Goal: Transaction & Acquisition: Subscribe to service/newsletter

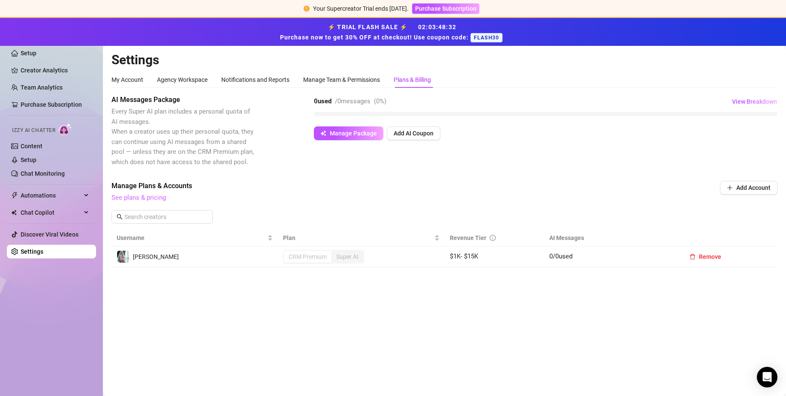
click at [156, 197] on link "See plans & pricing" at bounding box center [138, 198] width 54 height 8
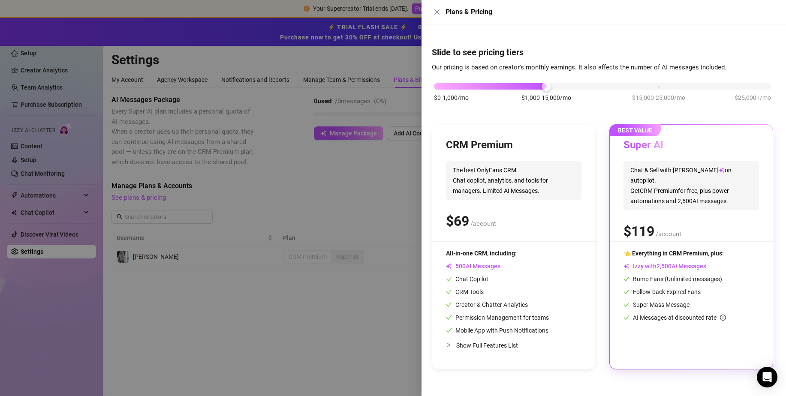
click at [494, 344] on span "Show Full Features List" at bounding box center [487, 345] width 62 height 7
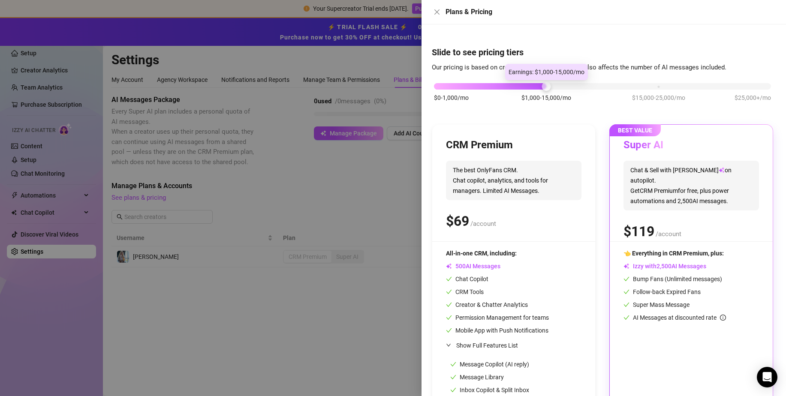
drag, startPoint x: 493, startPoint y: 86, endPoint x: 517, endPoint y: 87, distance: 24.4
click at [517, 87] on div at bounding box center [490, 86] width 112 height 6
drag, startPoint x: 545, startPoint y: 85, endPoint x: 583, endPoint y: 86, distance: 38.2
click at [583, 86] on div "$0-1,000/mo $1,000-15,000/mo $15,000-25,000/mo $25,000+/mo" at bounding box center [602, 83] width 337 height 5
drag, startPoint x: 510, startPoint y: 88, endPoint x: 551, endPoint y: 90, distance: 41.2
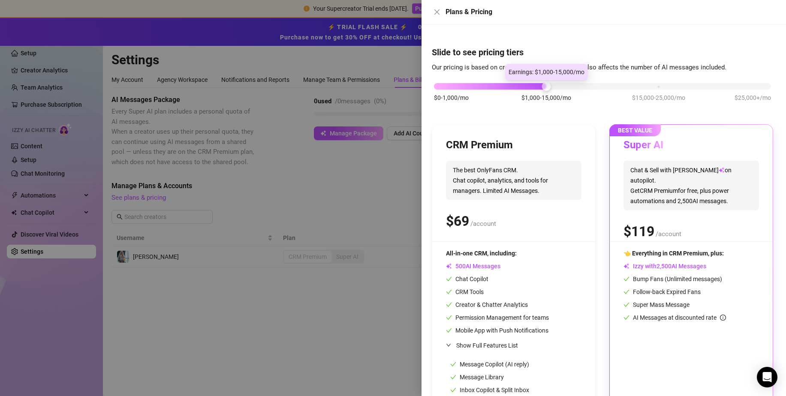
click at [551, 87] on div "$0-1,000/mo $1,000-15,000/mo $15,000-25,000/mo $25,000+/mo" at bounding box center [602, 83] width 337 height 5
drag, startPoint x: 533, startPoint y: 89, endPoint x: 473, endPoint y: 90, distance: 59.6
click at [561, 86] on div "$0-1,000/mo $1,000-15,000/mo $15,000-25,000/mo $25,000+/mo" at bounding box center [602, 83] width 337 height 5
drag, startPoint x: 468, startPoint y: 90, endPoint x: 527, endPoint y: 88, distance: 58.4
click at [511, 87] on div "$0-1,000/mo $1,000-15,000/mo $15,000-25,000/mo $25,000+/mo" at bounding box center [602, 96] width 341 height 48
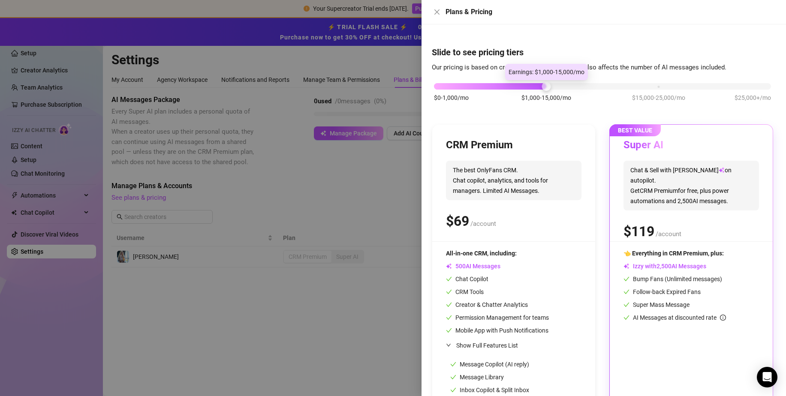
drag, startPoint x: 549, startPoint y: 87, endPoint x: 603, endPoint y: 88, distance: 54.5
click at [603, 87] on div "$0-1,000/mo $1,000-15,000/mo $15,000-25,000/mo $25,000+/mo" at bounding box center [602, 83] width 337 height 5
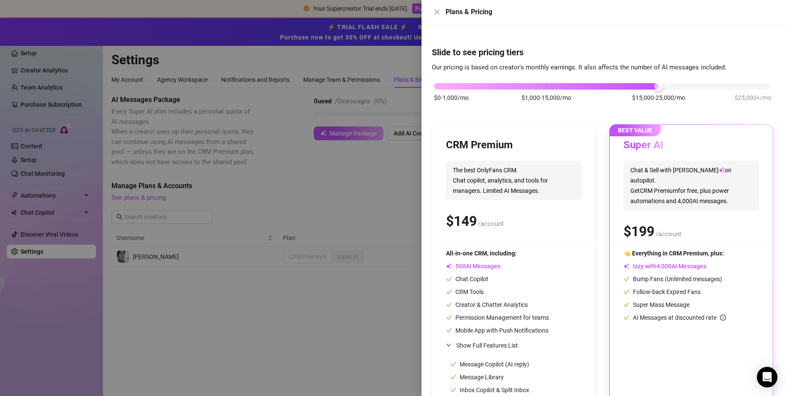
click at [482, 91] on div "$0-1,000/mo $1,000-15,000/mo $15,000-25,000/mo $25,000+/mo" at bounding box center [602, 96] width 341 height 48
click at [571, 87] on div "$0-1,000/mo $1,000-15,000/mo $15,000-25,000/mo $25,000+/mo" at bounding box center [602, 83] width 337 height 5
click at [656, 84] on div "$0-1,000/mo $1,000-15,000/mo $15,000-25,000/mo $25,000+/mo" at bounding box center [602, 83] width 337 height 5
click at [749, 86] on div "$0-1,000/mo $1,000-15,000/mo $15,000-25,000/mo $25,000+/mo" at bounding box center [602, 83] width 337 height 5
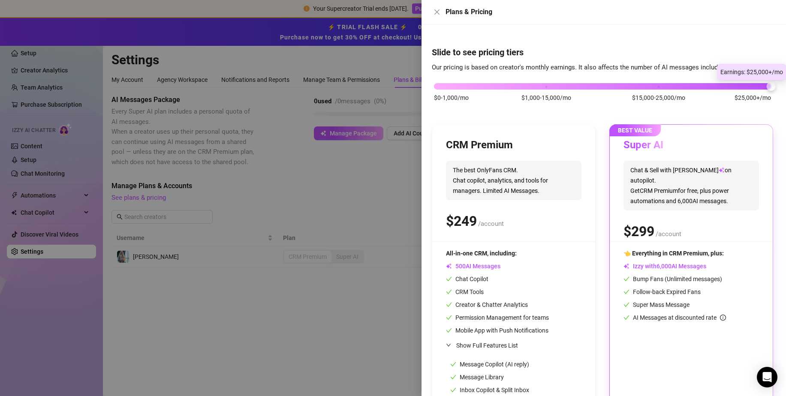
drag, startPoint x: 774, startPoint y: 89, endPoint x: 792, endPoint y: 89, distance: 17.2
click at [786, 89] on html "Your Supercreator Trial ends in 2 days. Purchase Subscription ⚡ TRIAL FLASH SAL…" at bounding box center [393, 198] width 786 height 396
click at [561, 87] on div "$0-1,000/mo $1,000-15,000/mo $15,000-25,000/mo $25,000+/mo" at bounding box center [602, 83] width 337 height 5
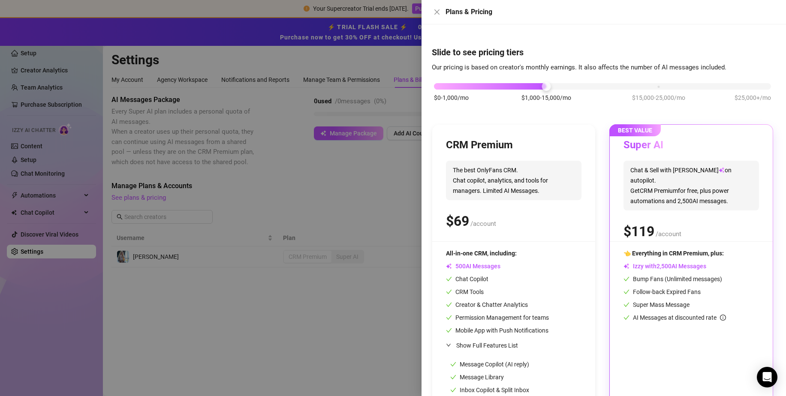
click at [648, 93] on span "$15,000-25,000/mo" at bounding box center [658, 97] width 53 height 9
click at [554, 87] on div "$0-1,000/mo $1,000-15,000/mo $15,000-25,000/mo $25,000+/mo" at bounding box center [602, 83] width 337 height 5
click at [663, 87] on div "$0-1,000/mo $1,000-15,000/mo $15,000-25,000/mo $25,000+/mo" at bounding box center [602, 83] width 337 height 5
click at [539, 89] on div at bounding box center [546, 86] width 225 height 6
